Goal: Information Seeking & Learning: Learn about a topic

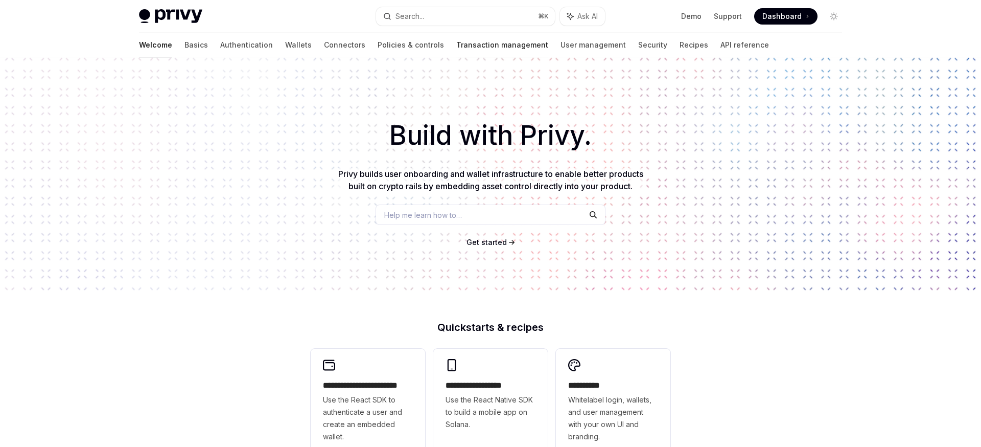
click at [456, 39] on link "Transaction management" at bounding box center [502, 45] width 92 height 25
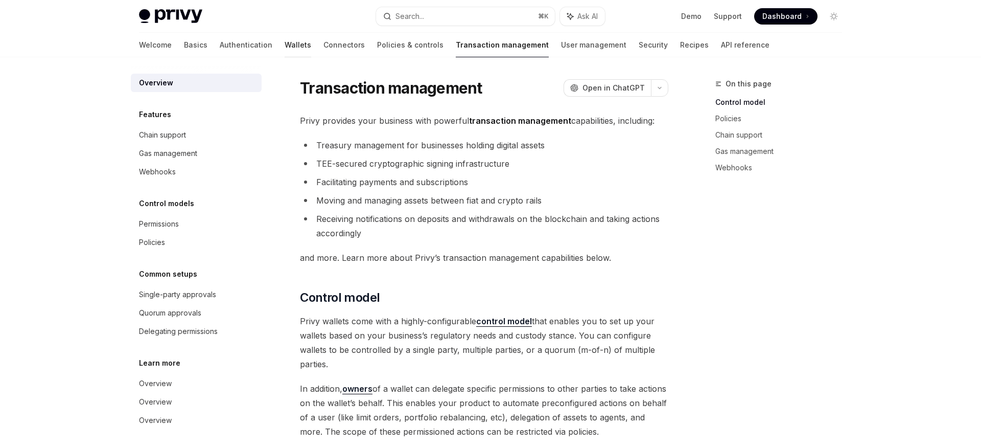
click at [285, 43] on link "Wallets" at bounding box center [298, 45] width 27 height 25
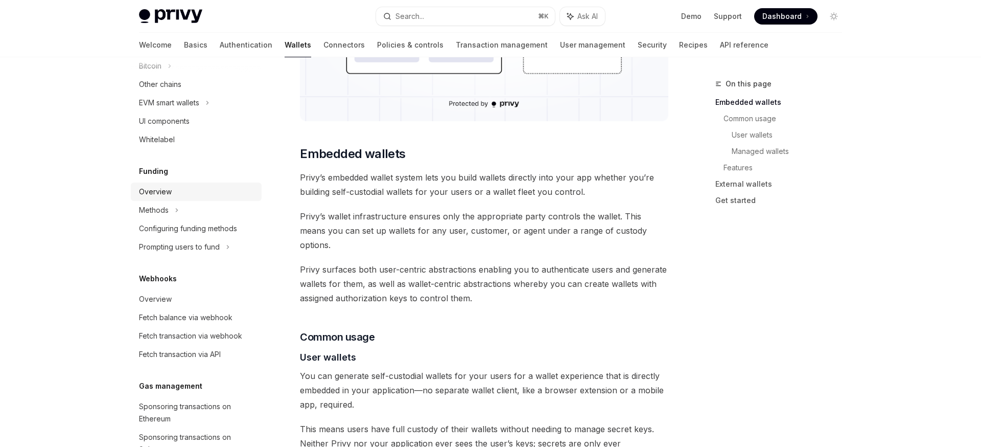
scroll to position [319, 0]
click at [147, 187] on div "Overview" at bounding box center [155, 189] width 33 height 12
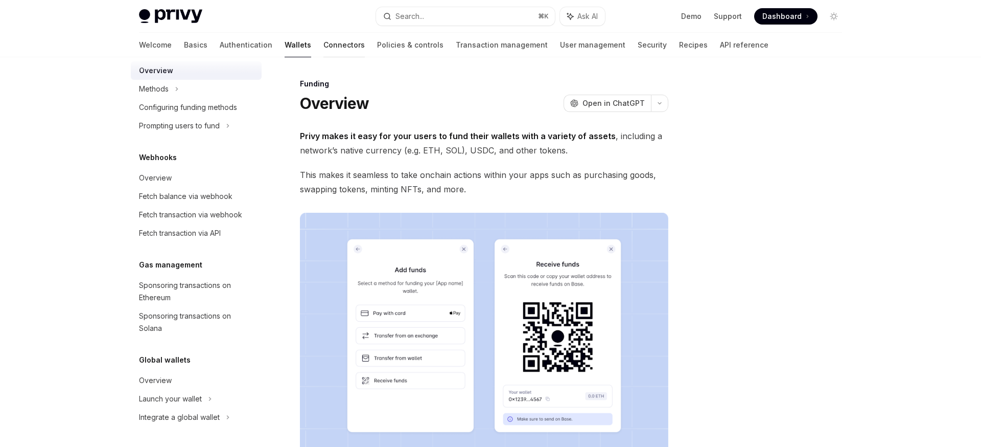
click at [323, 43] on link "Connectors" at bounding box center [343, 45] width 41 height 25
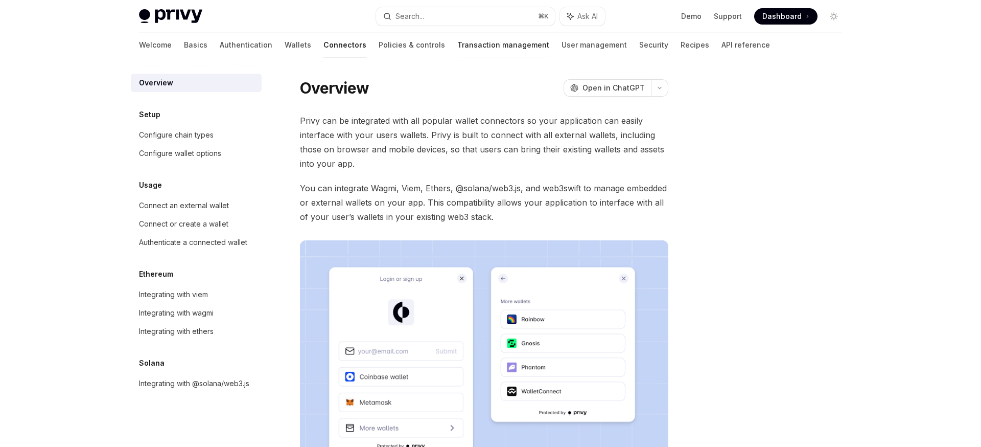
click at [457, 47] on link "Transaction management" at bounding box center [503, 45] width 92 height 25
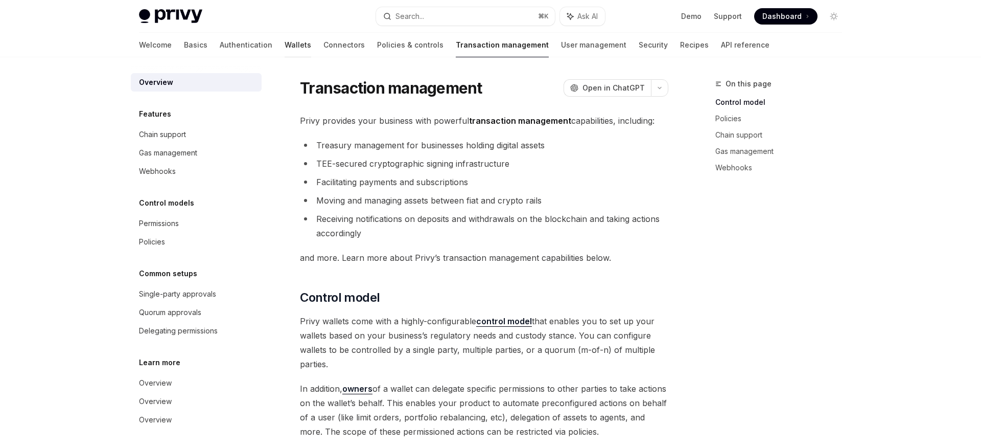
click at [285, 47] on link "Wallets" at bounding box center [298, 45] width 27 height 25
type textarea "*"
